Goal: Information Seeking & Learning: Learn about a topic

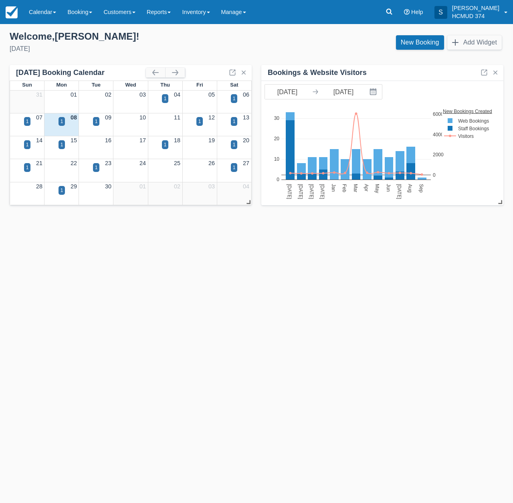
click at [140, 45] on div "Monday, September 8th, 2025" at bounding box center [130, 49] width 240 height 10
click at [160, 14] on link "Reports" at bounding box center [158, 12] width 35 height 24
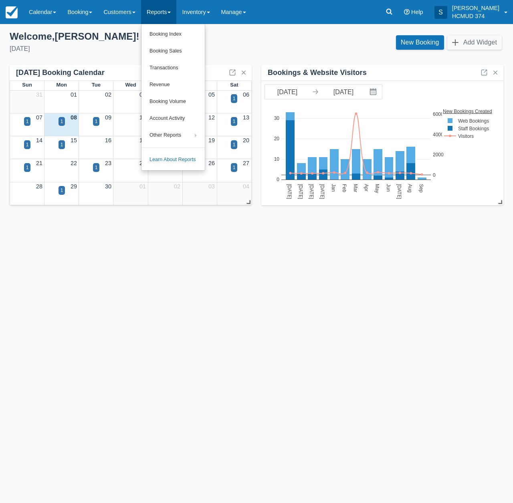
click at [236, 39] on div "Welcome , Shannon !" at bounding box center [130, 36] width 240 height 12
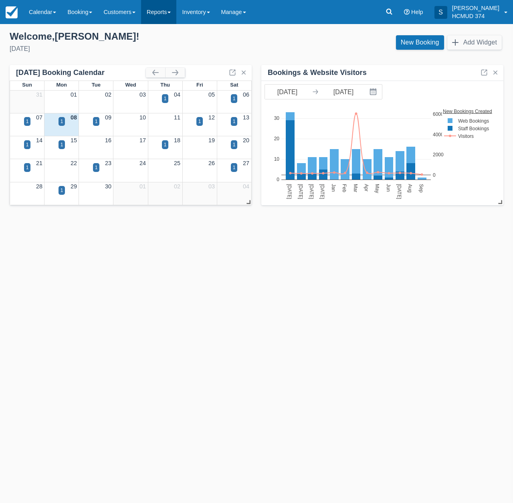
drag, startPoint x: 168, startPoint y: 10, endPoint x: 166, endPoint y: 19, distance: 9.5
click at [168, 10] on link "Reports" at bounding box center [158, 12] width 35 height 24
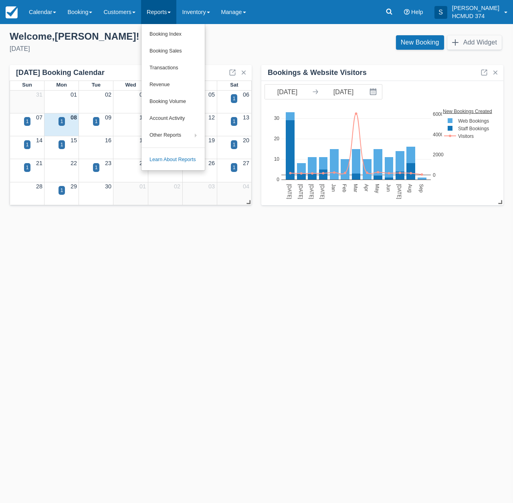
click at [202, 300] on div "Templates help to speed up your product set-up, so you can start taking booking…" at bounding box center [256, 263] width 513 height 479
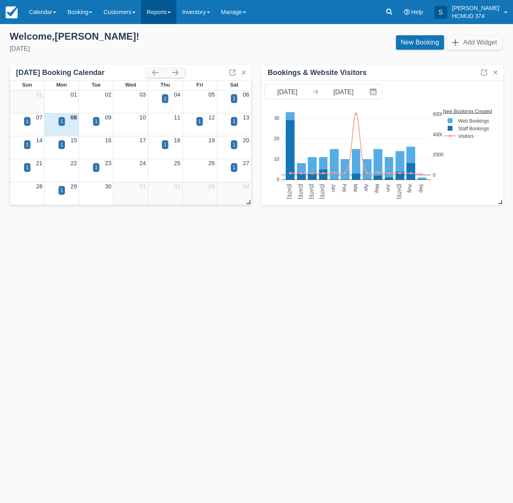
drag, startPoint x: 165, startPoint y: 8, endPoint x: 165, endPoint y: 13, distance: 4.8
click at [165, 8] on link "Reports" at bounding box center [158, 12] width 35 height 24
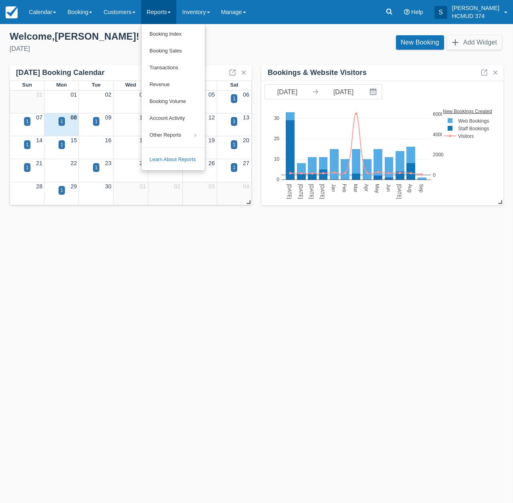
click at [194, 89] on link "Revenue" at bounding box center [172, 85] width 63 height 17
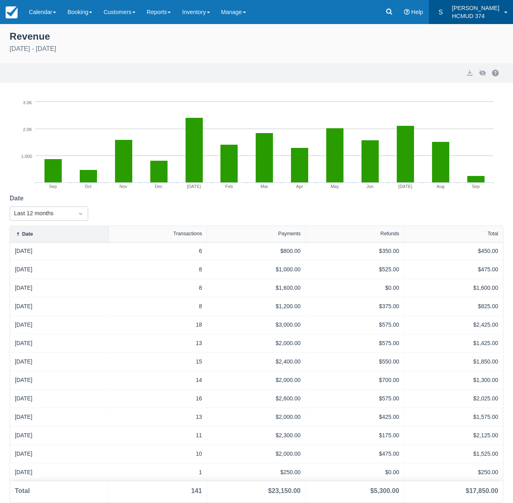
click at [474, 14] on p "HCMUD 374" at bounding box center [475, 16] width 47 height 8
click at [470, 37] on link "Profile" at bounding box center [481, 34] width 63 height 17
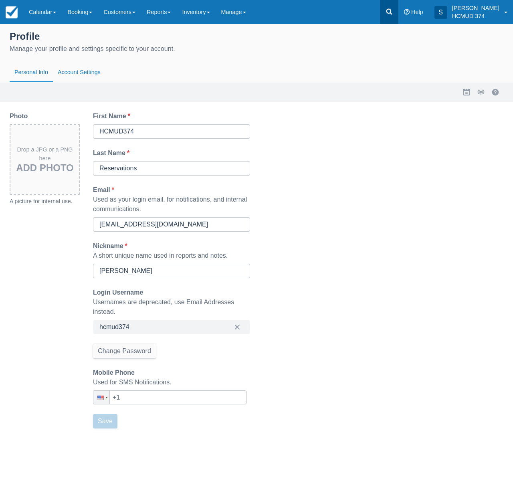
click at [398, 16] on link at bounding box center [389, 12] width 18 height 24
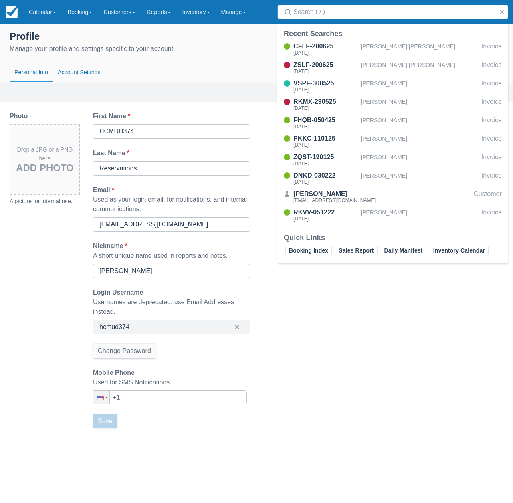
click at [200, 57] on div "Profile Manage your profile and settings specific to your account. Personal Inf…" at bounding box center [256, 56] width 513 height 54
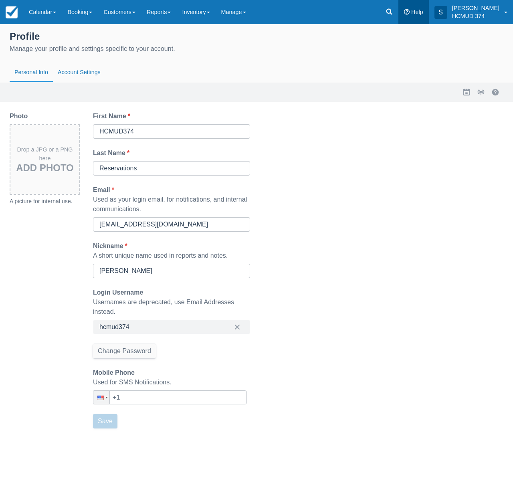
click at [427, 16] on link "Help" at bounding box center [413, 12] width 30 height 24
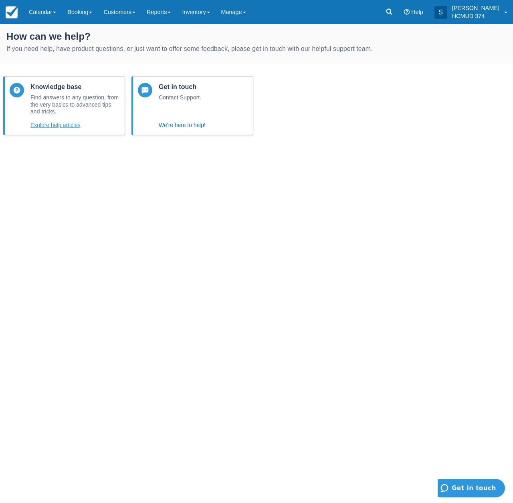
click at [67, 127] on button "Explore help articles" at bounding box center [55, 125] width 50 height 10
drag, startPoint x: 318, startPoint y: 88, endPoint x: 323, endPoint y: 86, distance: 5.5
click at [318, 88] on div "Knowledge base Find answers to any question, from the very basics to advanced t…" at bounding box center [256, 112] width 513 height 78
